Goal: Navigation & Orientation: Find specific page/section

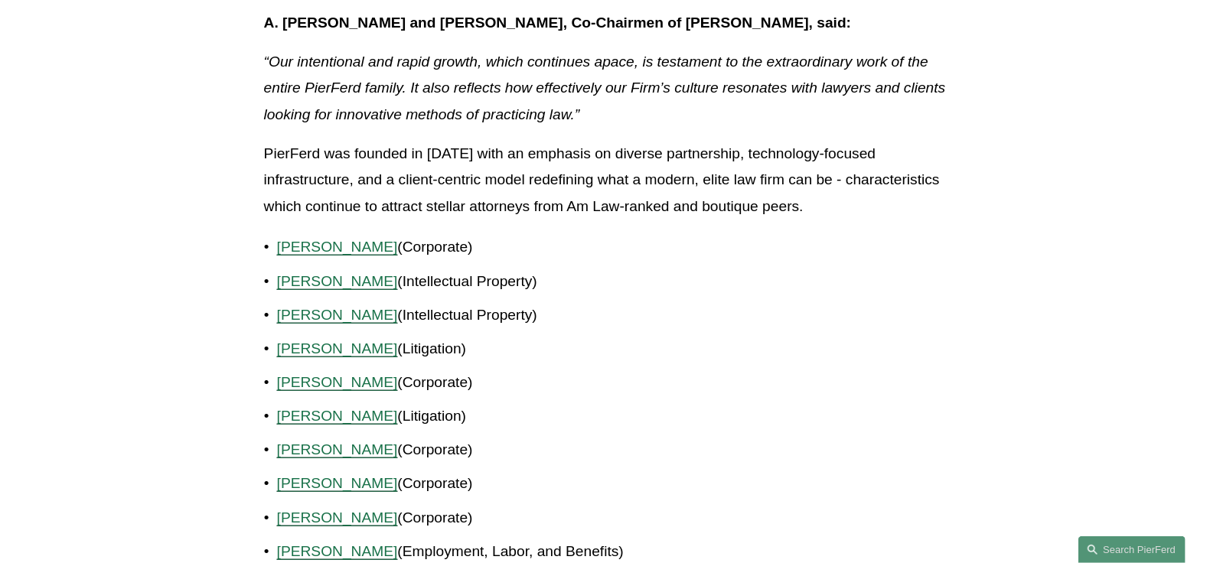
scroll to position [659, 0]
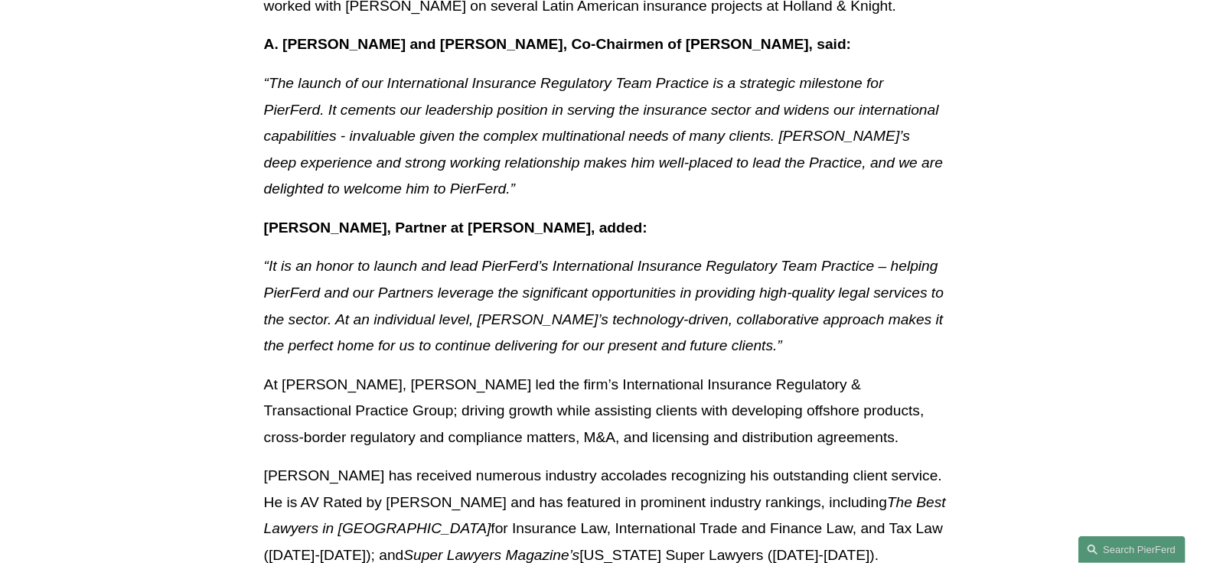
scroll to position [956, 0]
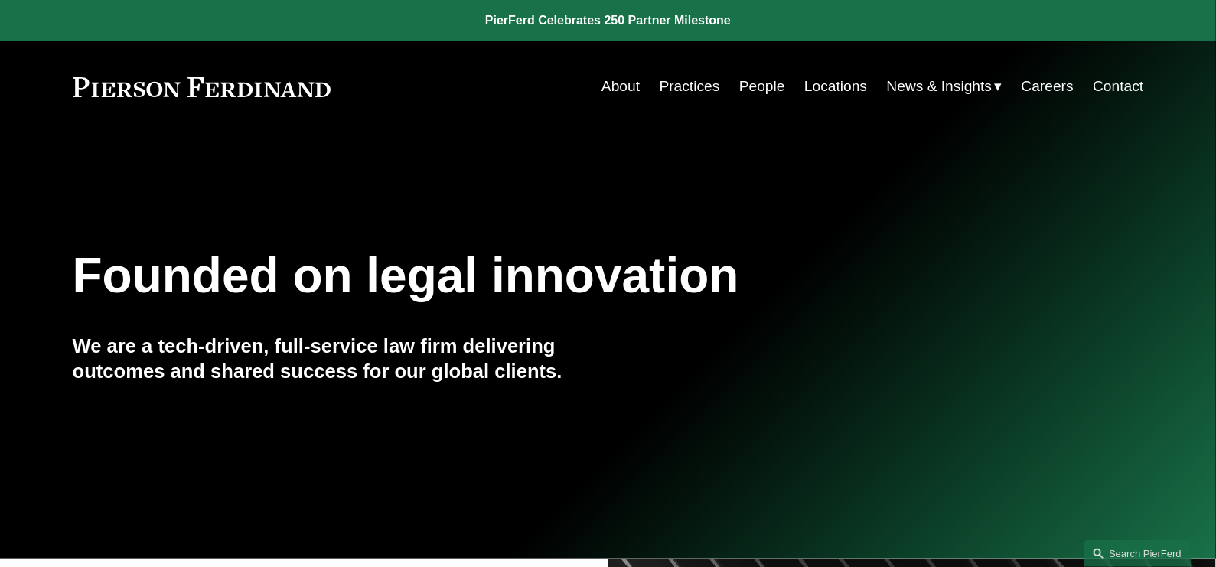
click at [821, 86] on link "Locations" at bounding box center [835, 86] width 63 height 29
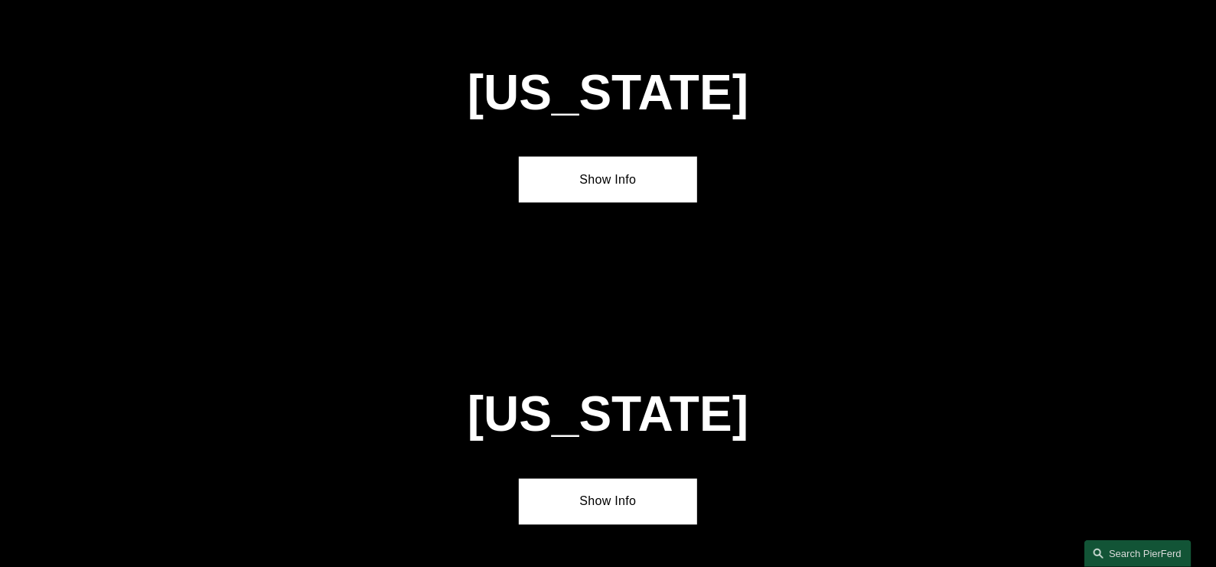
scroll to position [956, 0]
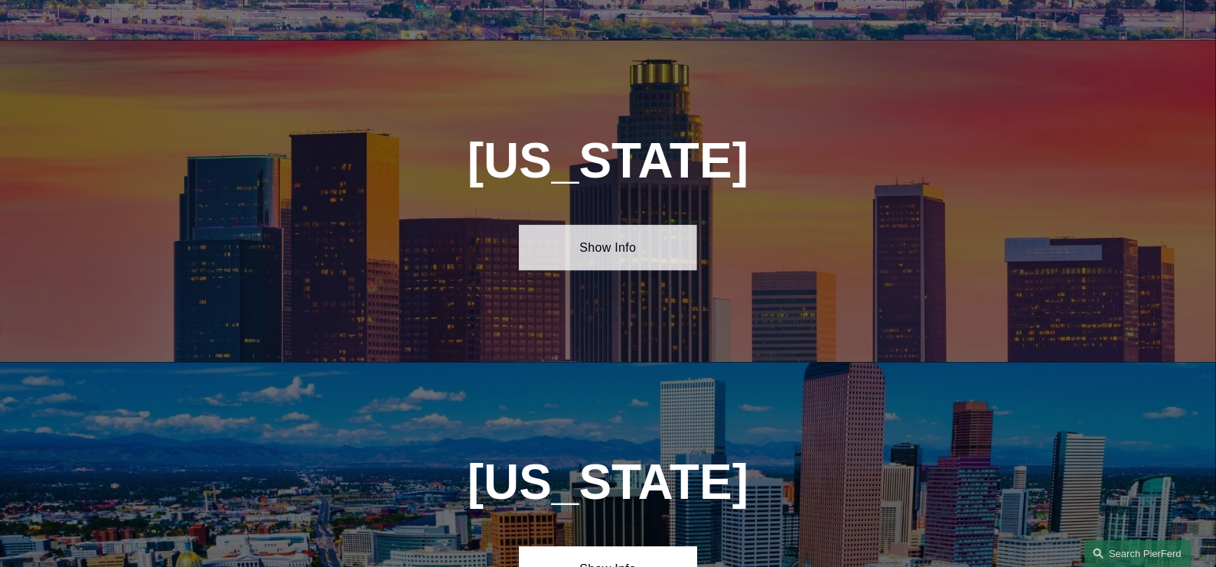
click at [607, 243] on link "Show Info" at bounding box center [608, 248] width 178 height 46
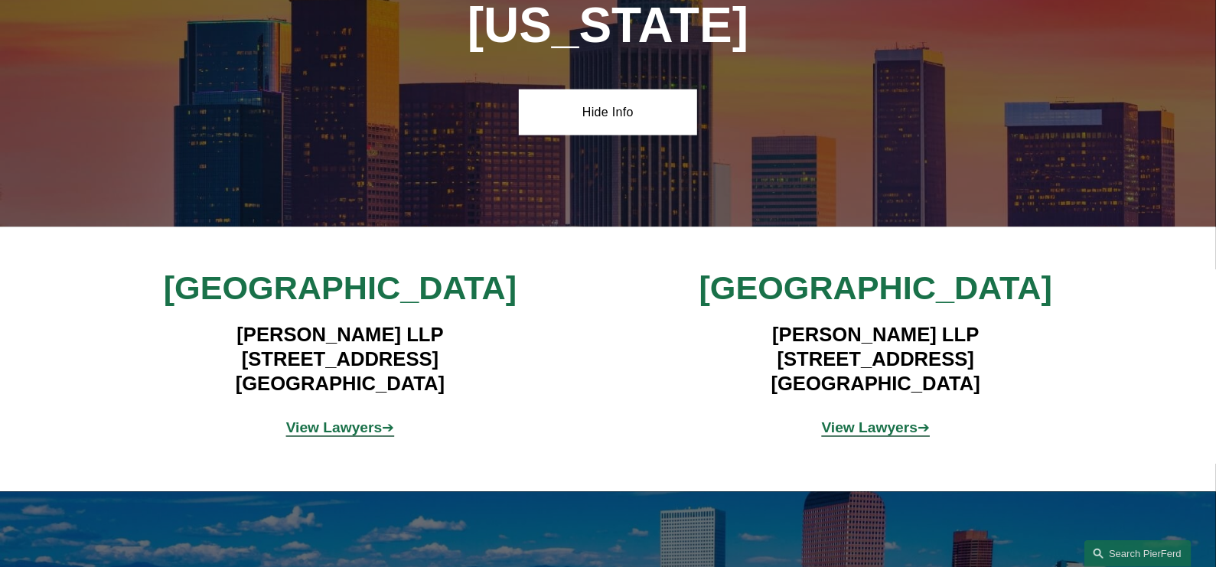
scroll to position [1148, 0]
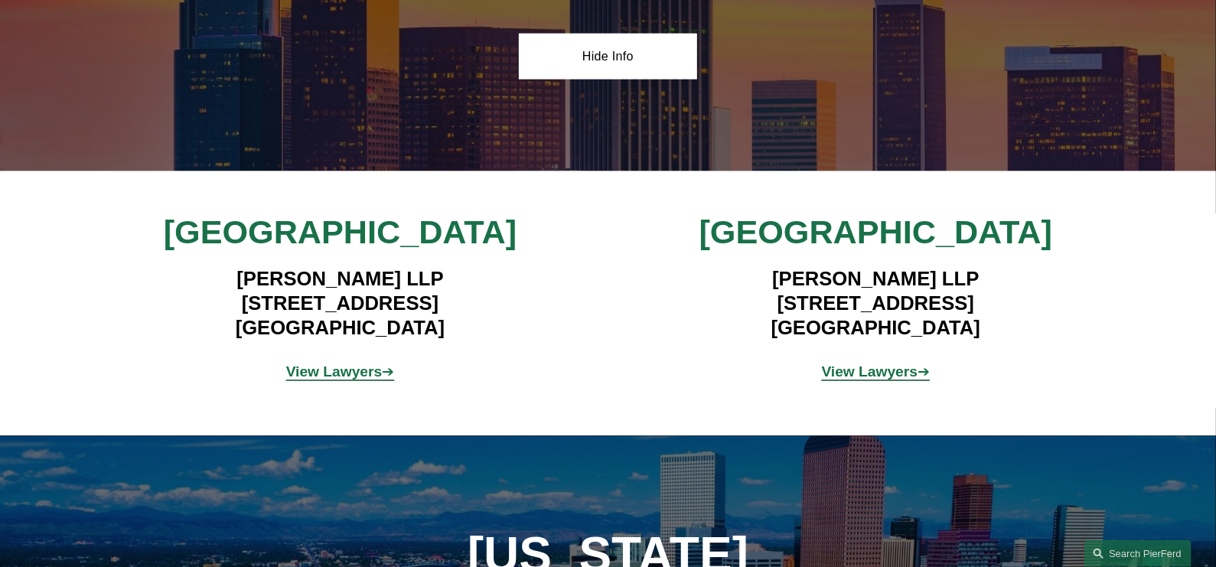
click at [353, 364] on strong "View Lawyers" at bounding box center [334, 372] width 96 height 16
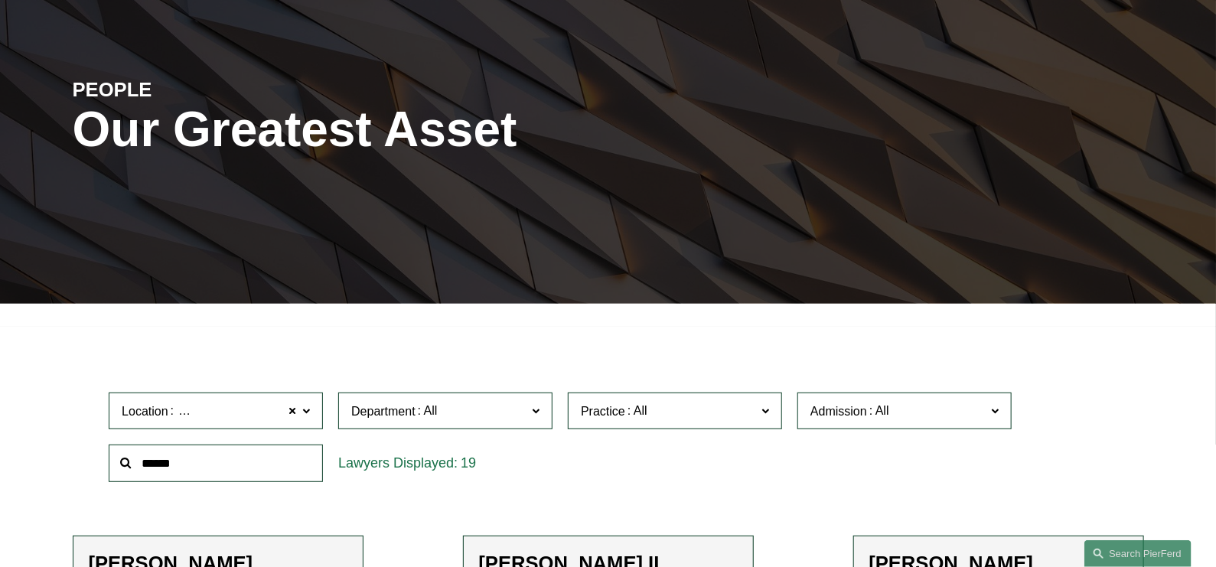
scroll to position [96, 0]
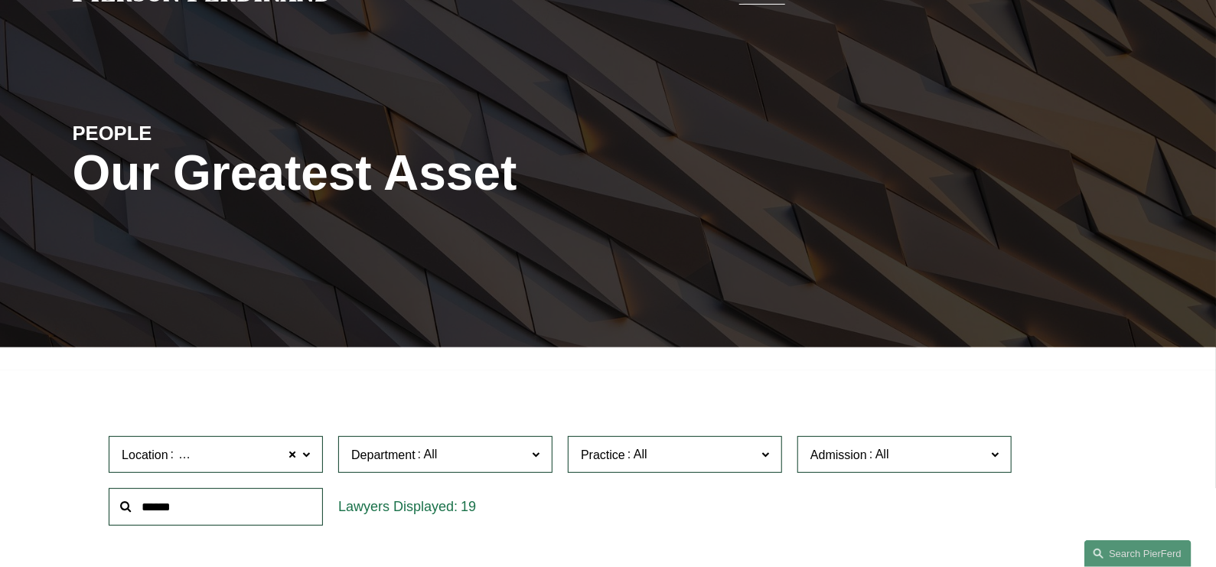
click at [822, 116] on div "PEOPLE Our Greatest Asset" at bounding box center [608, 192] width 1216 height 230
